Goal: Entertainment & Leisure: Consume media (video, audio)

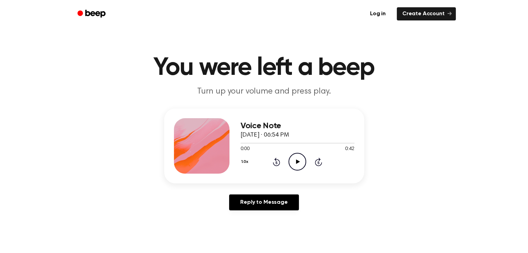
click at [295, 160] on icon "Play Audio" at bounding box center [297, 162] width 18 height 18
click at [241, 142] on div at bounding box center [297, 143] width 114 height 6
click at [297, 161] on icon at bounding box center [298, 162] width 4 height 5
click at [296, 161] on icon at bounding box center [298, 162] width 4 height 5
